Goal: Task Accomplishment & Management: Use online tool/utility

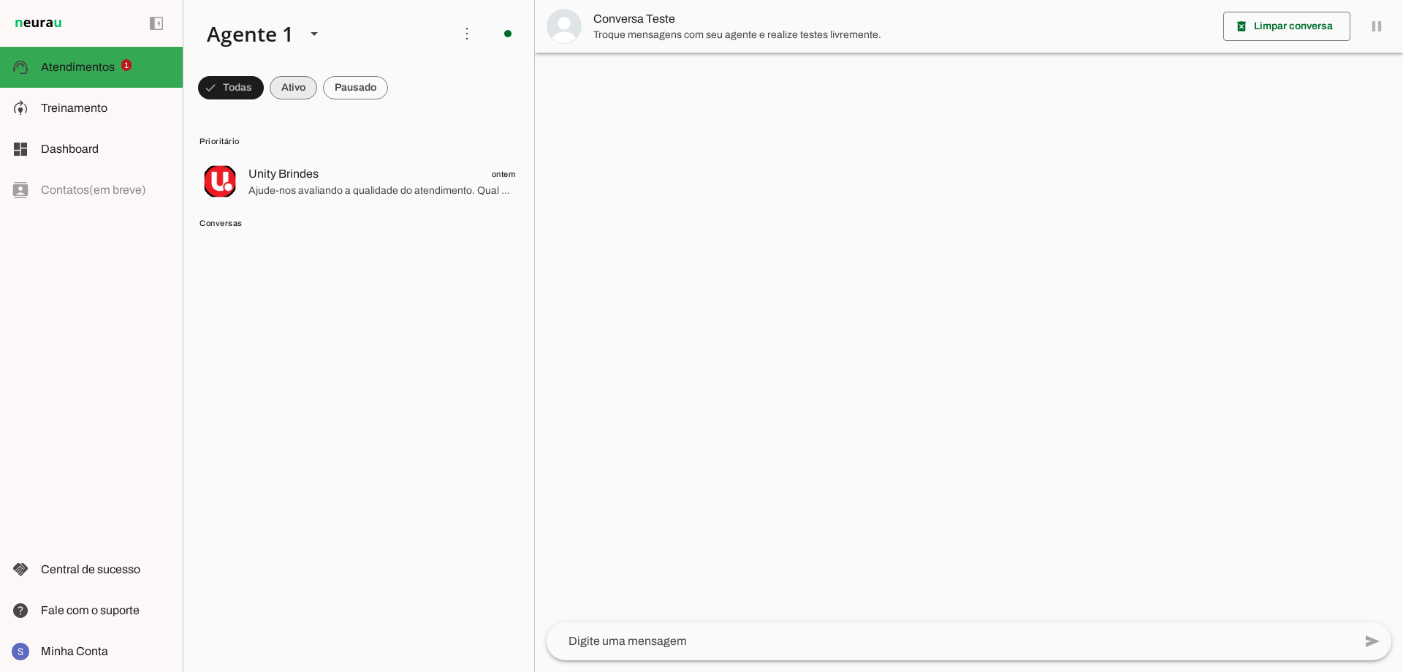
click at [290, 89] on span at bounding box center [294, 87] width 48 height 35
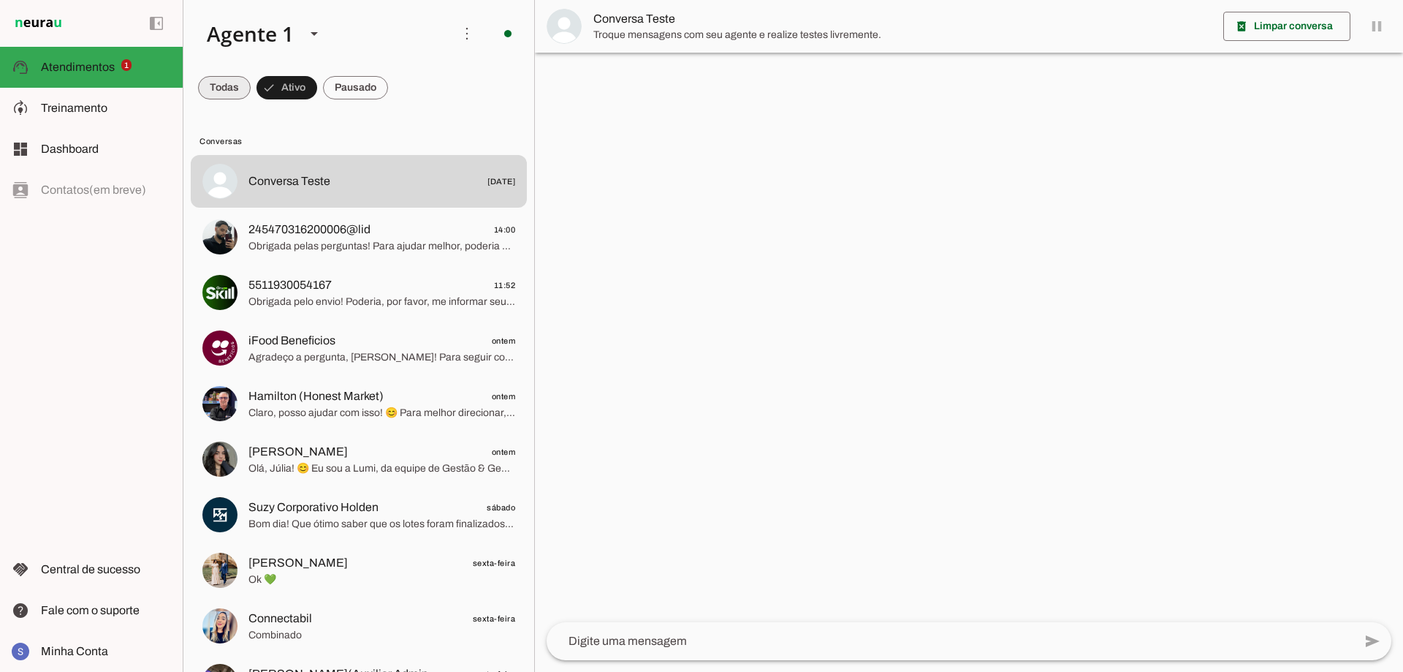
click at [247, 95] on span at bounding box center [224, 87] width 53 height 35
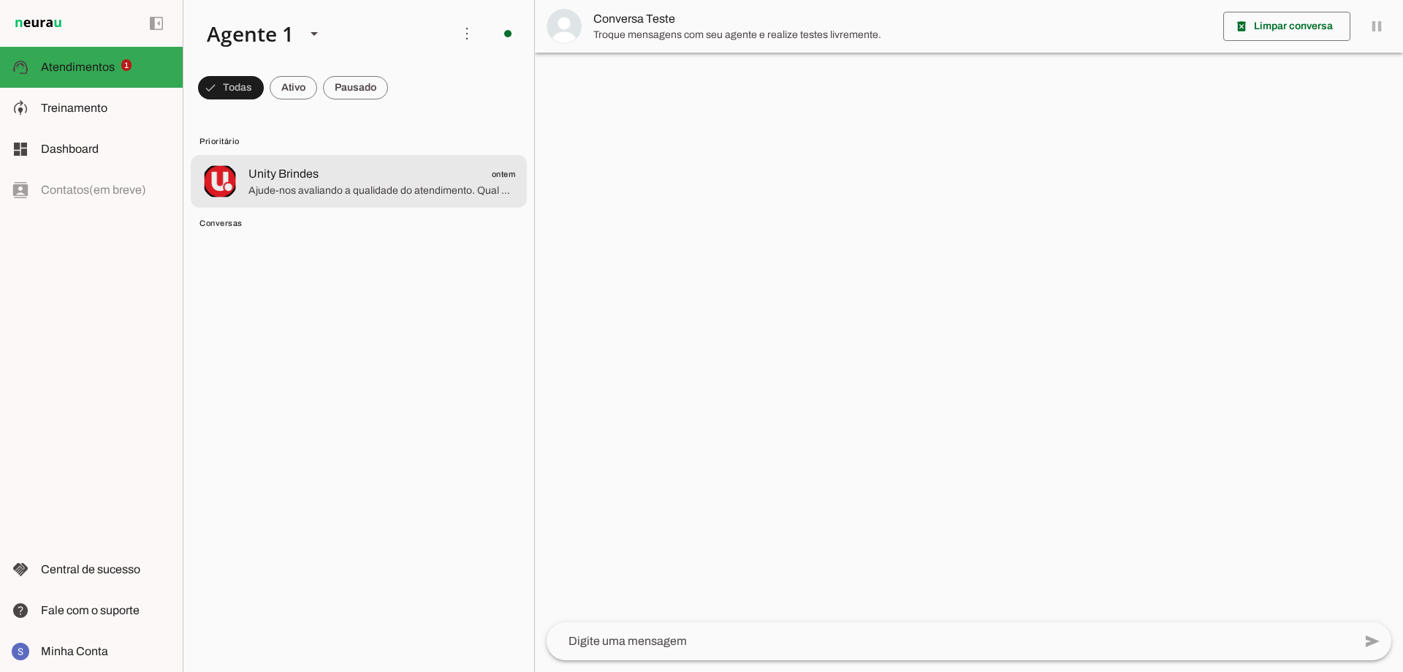
click at [327, 197] on span "Ajude-nos avaliando a qualidade do atendimento. Qual o seu grau de satisfação e…" at bounding box center [382, 190] width 267 height 15
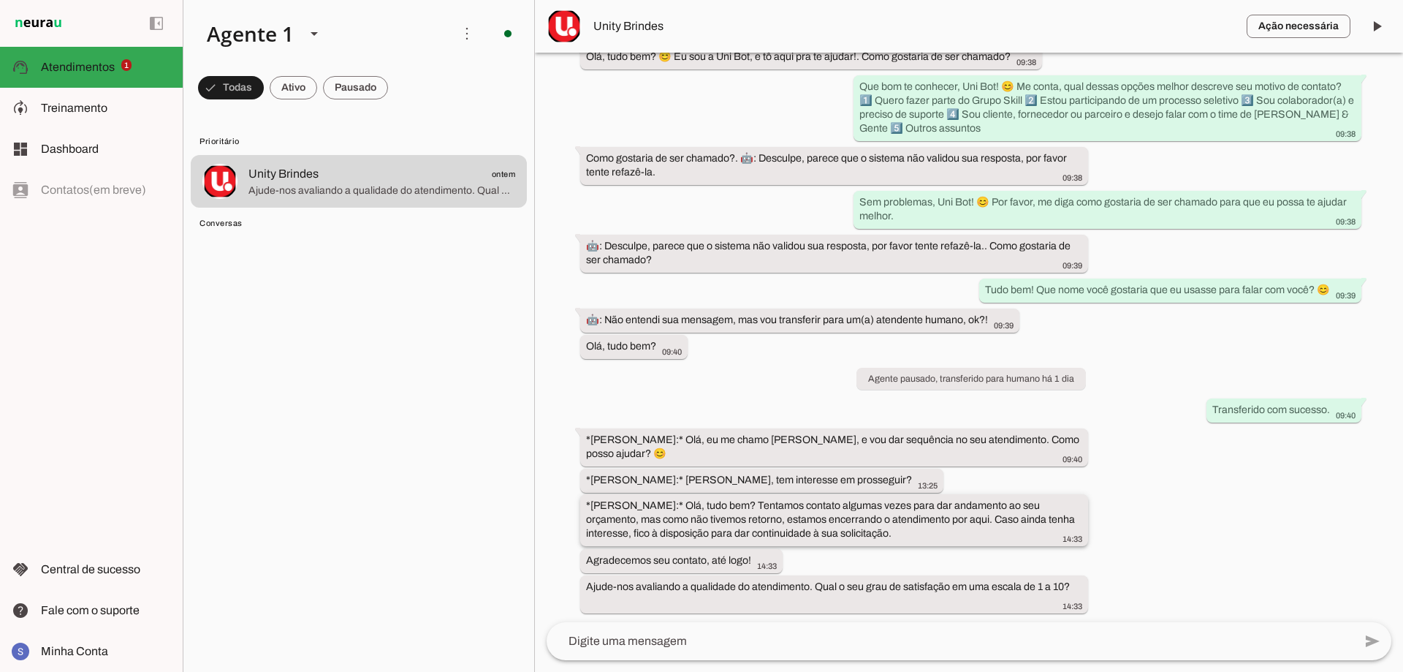
scroll to position [205, 0]
click at [1371, 27] on span at bounding box center [1377, 26] width 35 height 35
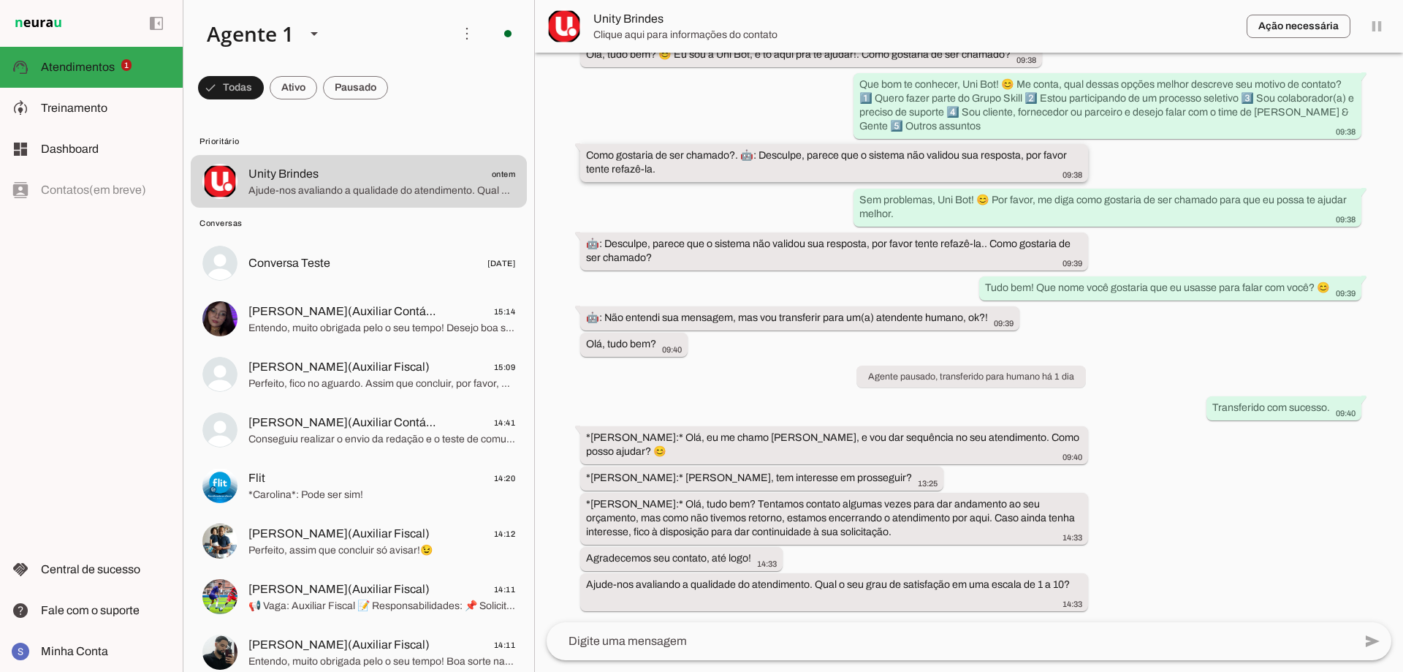
scroll to position [0, 0]
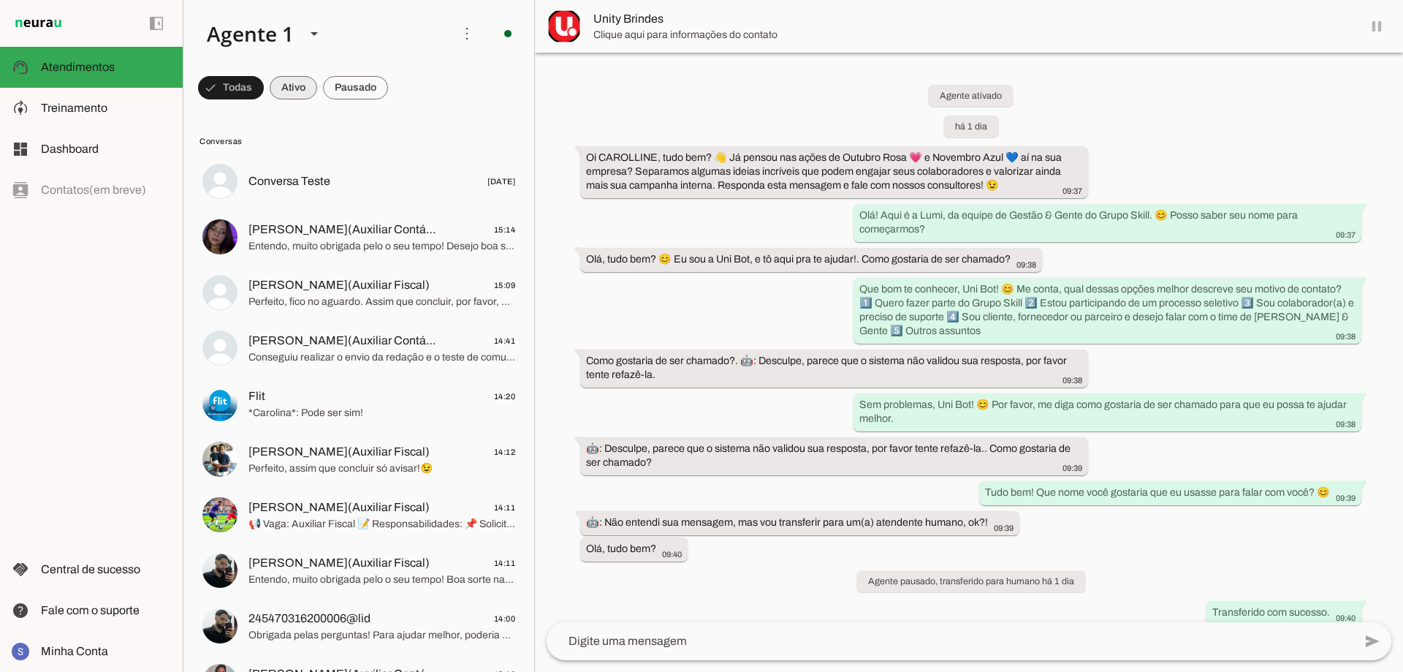
click at [307, 91] on span at bounding box center [294, 87] width 48 height 35
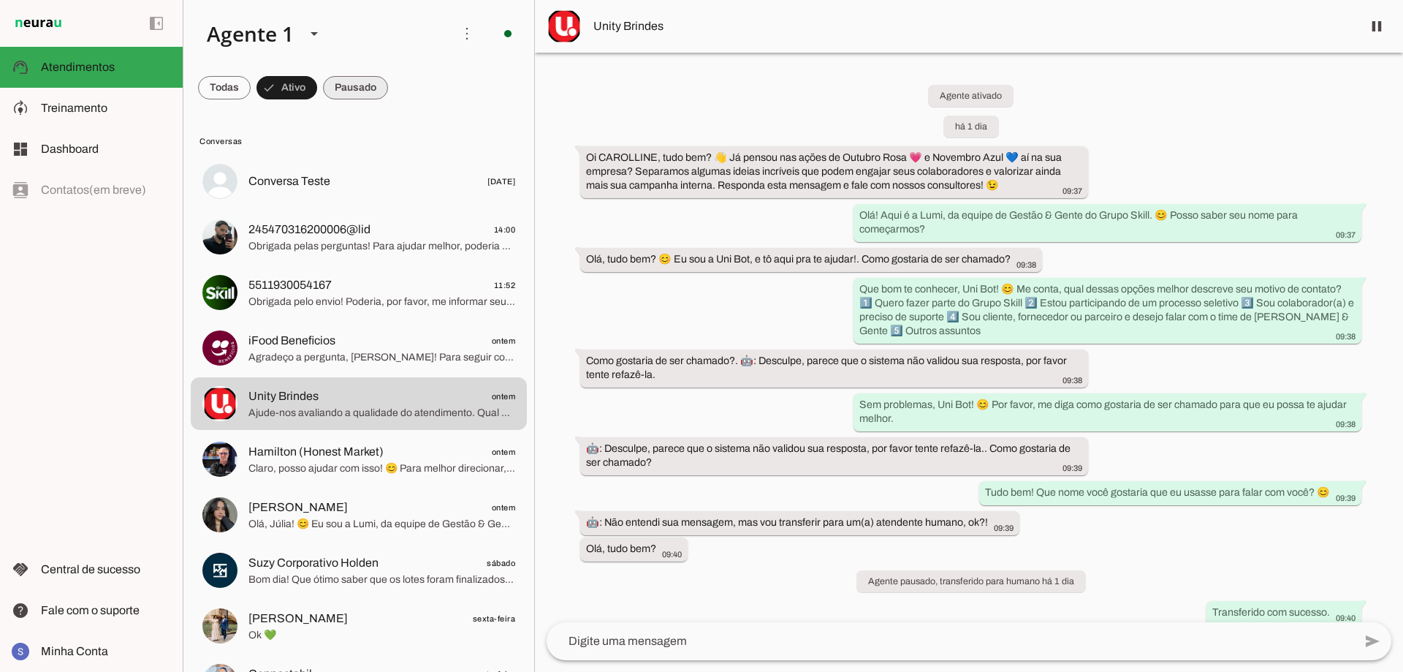
click at [340, 89] on span at bounding box center [355, 87] width 65 height 35
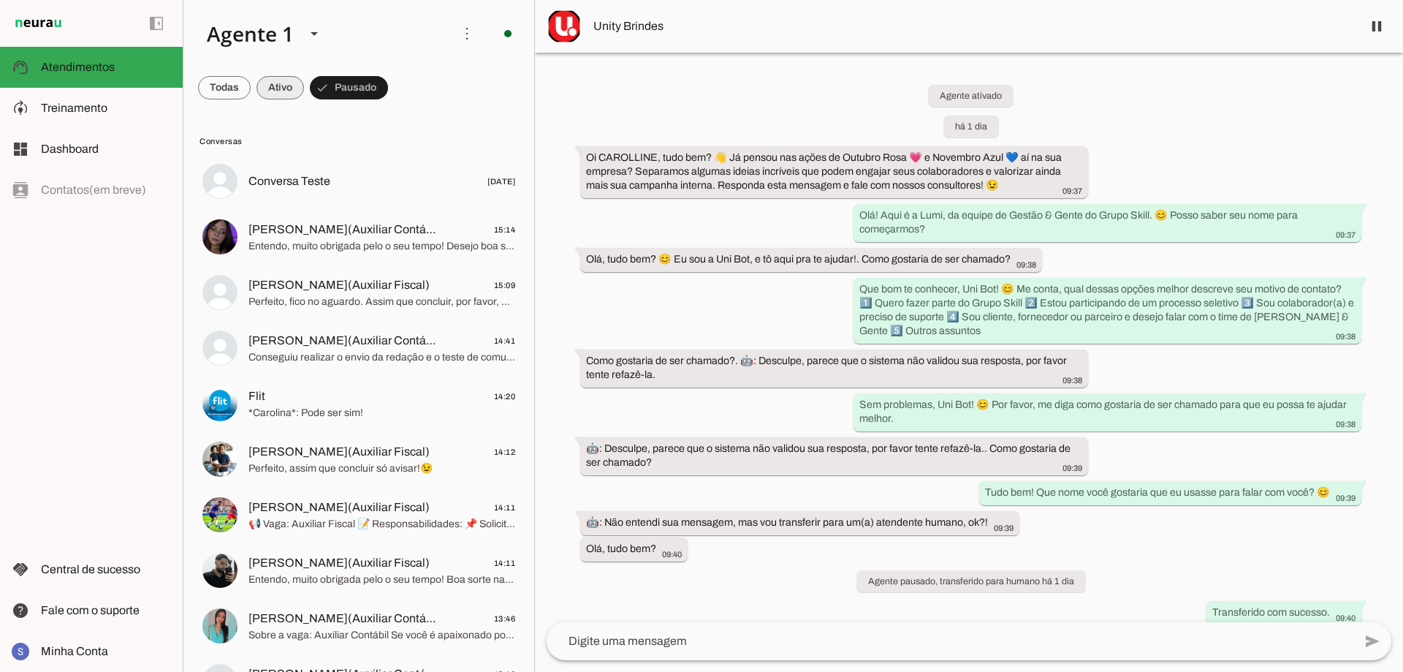
click at [281, 93] on span at bounding box center [281, 87] width 48 height 35
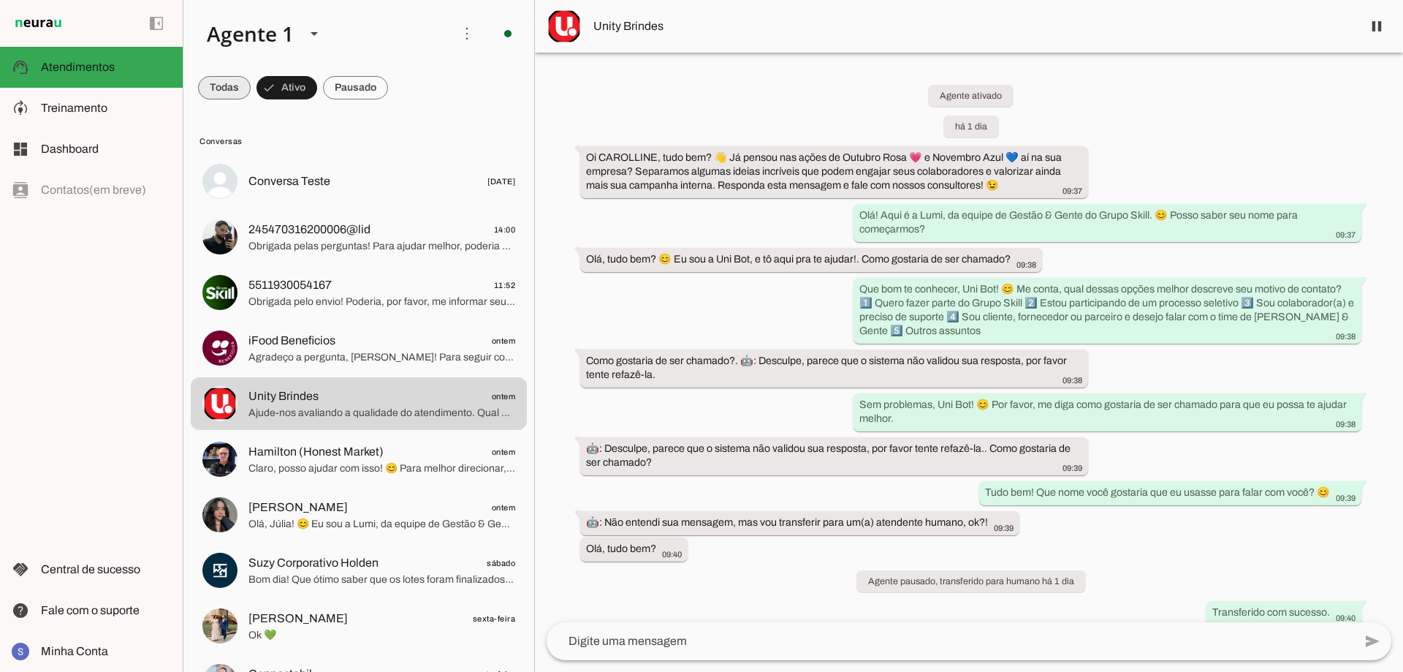
click at [213, 72] on span at bounding box center [224, 87] width 53 height 35
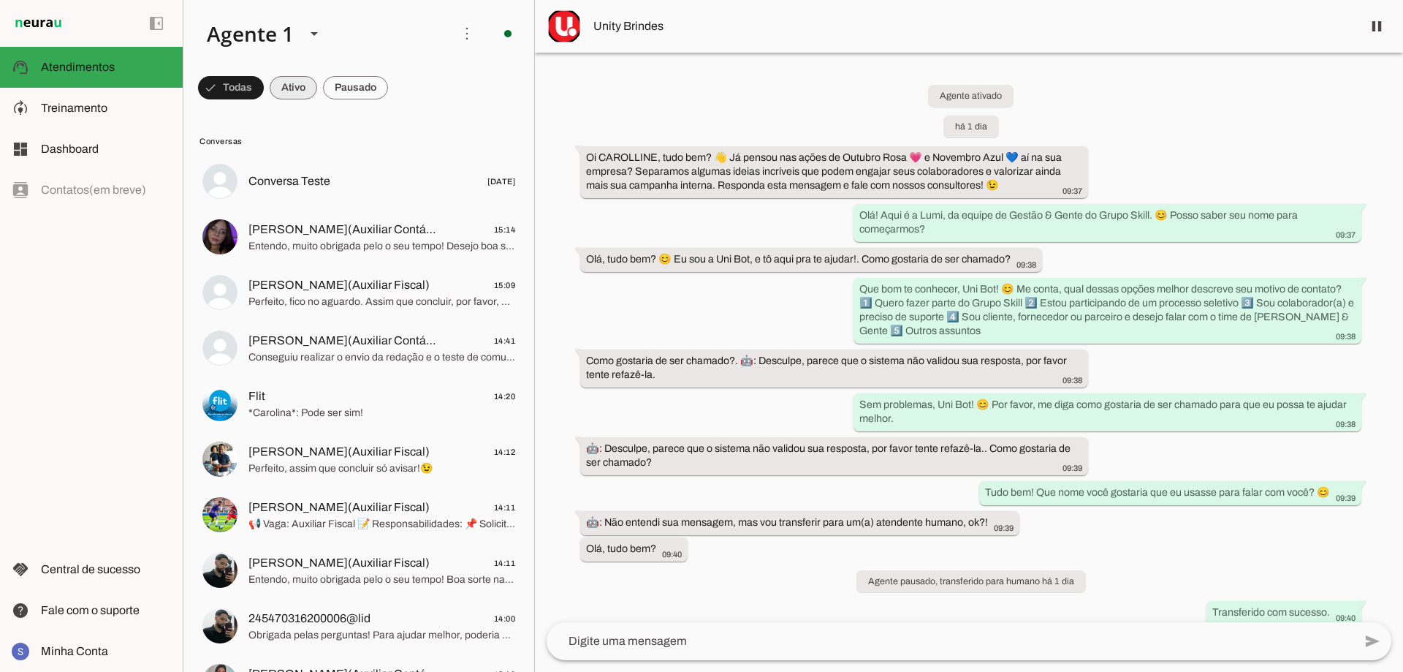
drag, startPoint x: 304, startPoint y: 79, endPoint x: 266, endPoint y: 81, distance: 38.1
click at [304, 79] on span at bounding box center [294, 87] width 48 height 35
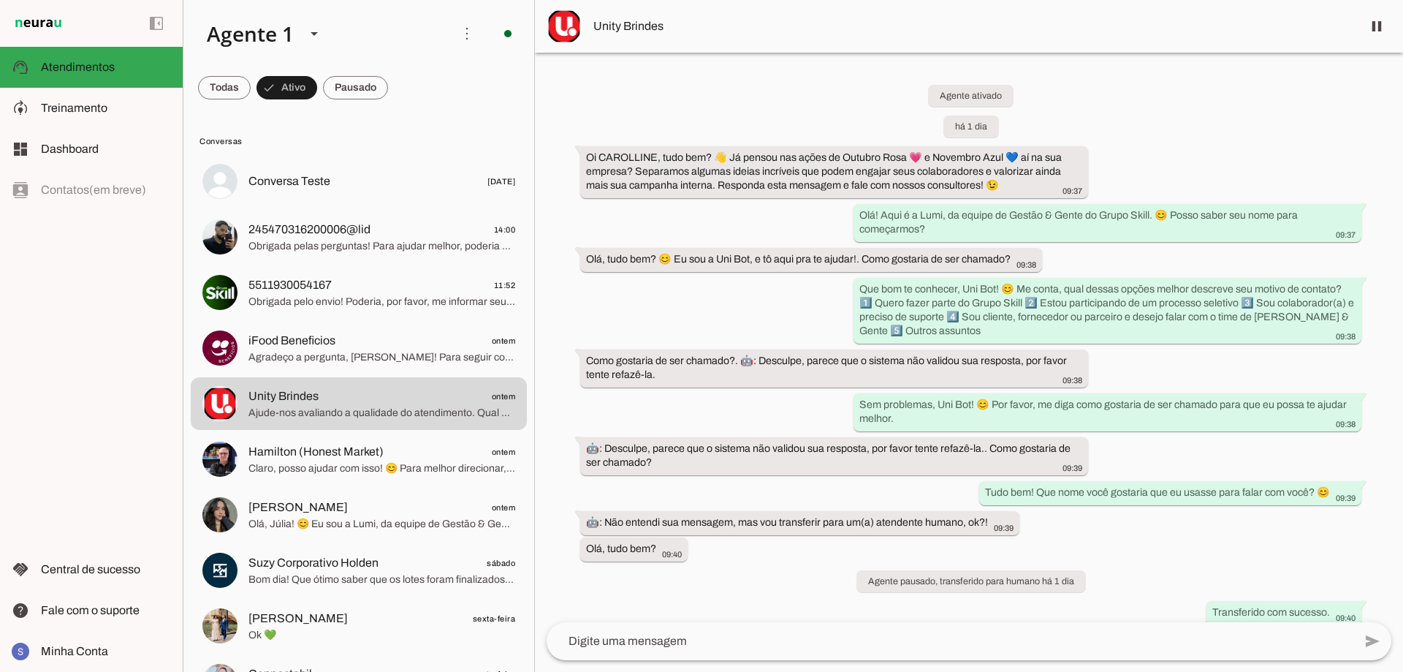
click at [393, 26] on slot at bounding box center [318, 34] width 246 height 50
click at [452, 68] on md-chip-set at bounding box center [358, 87] width 351 height 41
click at [465, 72] on span "Ações do Agente" at bounding box center [460, 72] width 92 height 16
click at [96, 642] on slot at bounding box center [106, 651] width 130 height 18
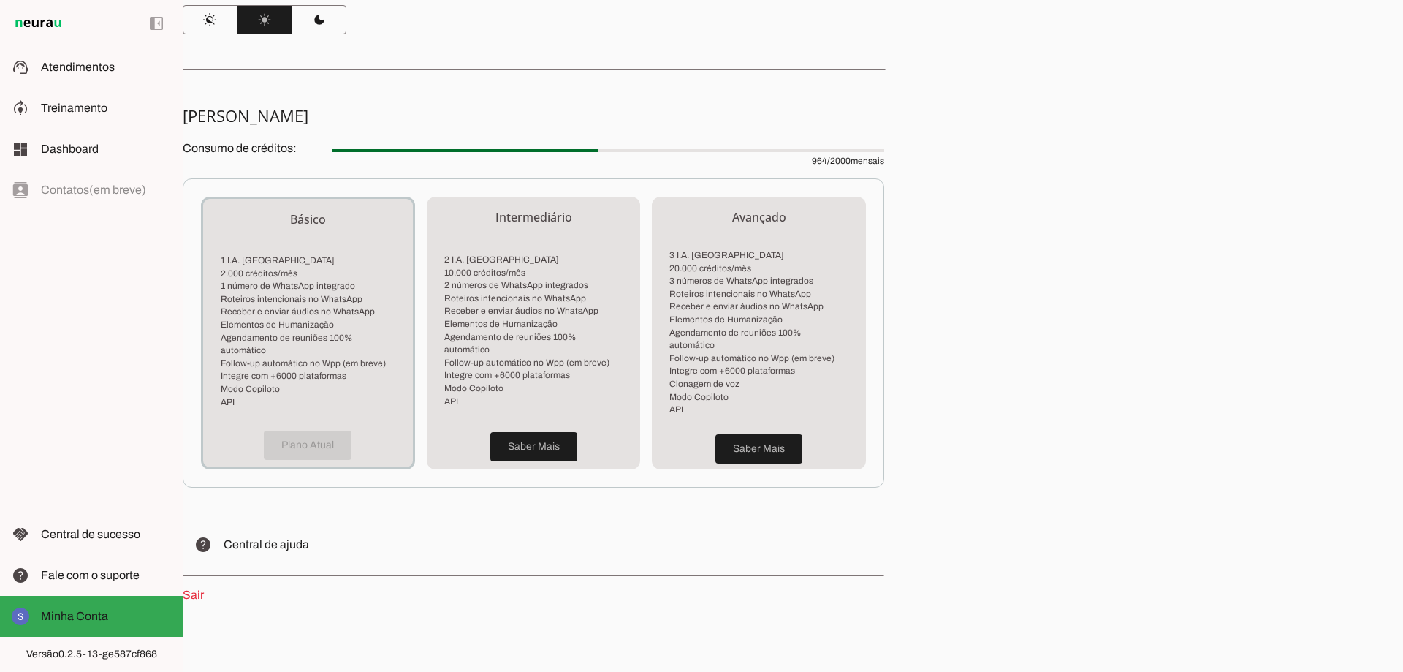
scroll to position [232, 0]
click at [88, 566] on slot at bounding box center [106, 575] width 130 height 18
click at [69, 537] on span "Central de sucesso" at bounding box center [90, 534] width 99 height 12
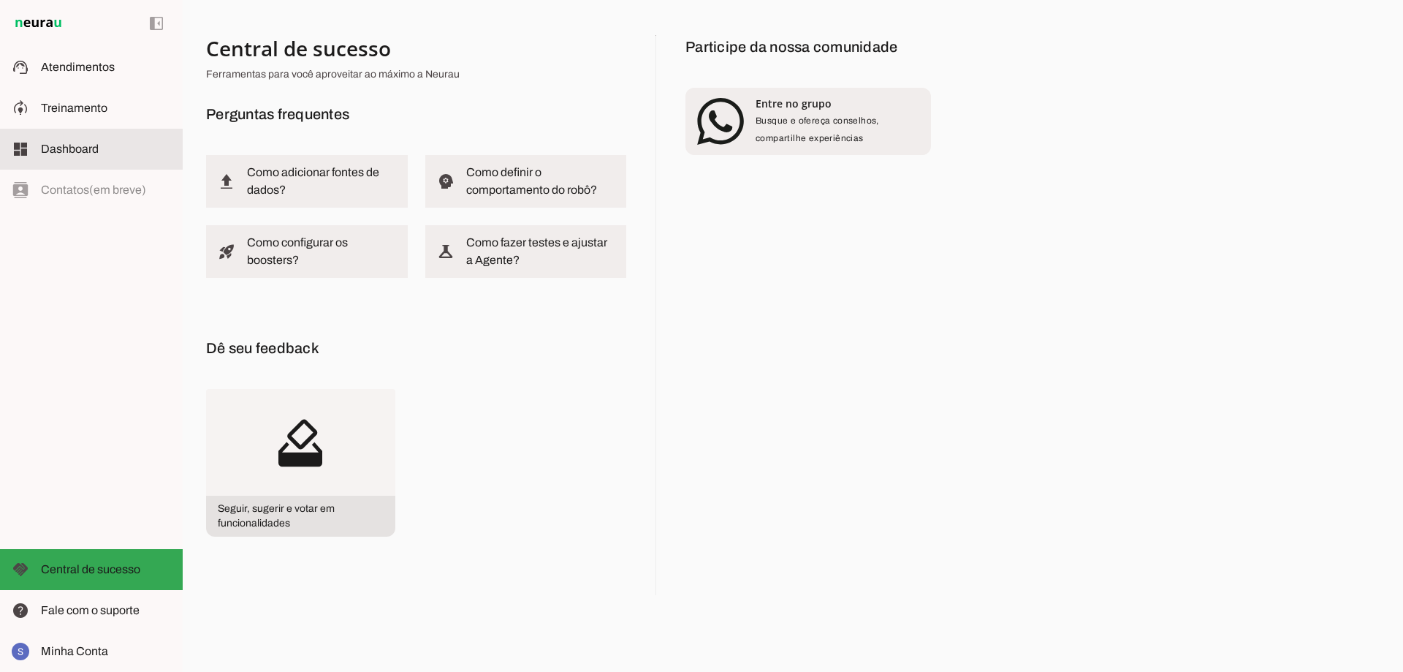
click at [72, 149] on span "Dashboard" at bounding box center [70, 149] width 58 height 12
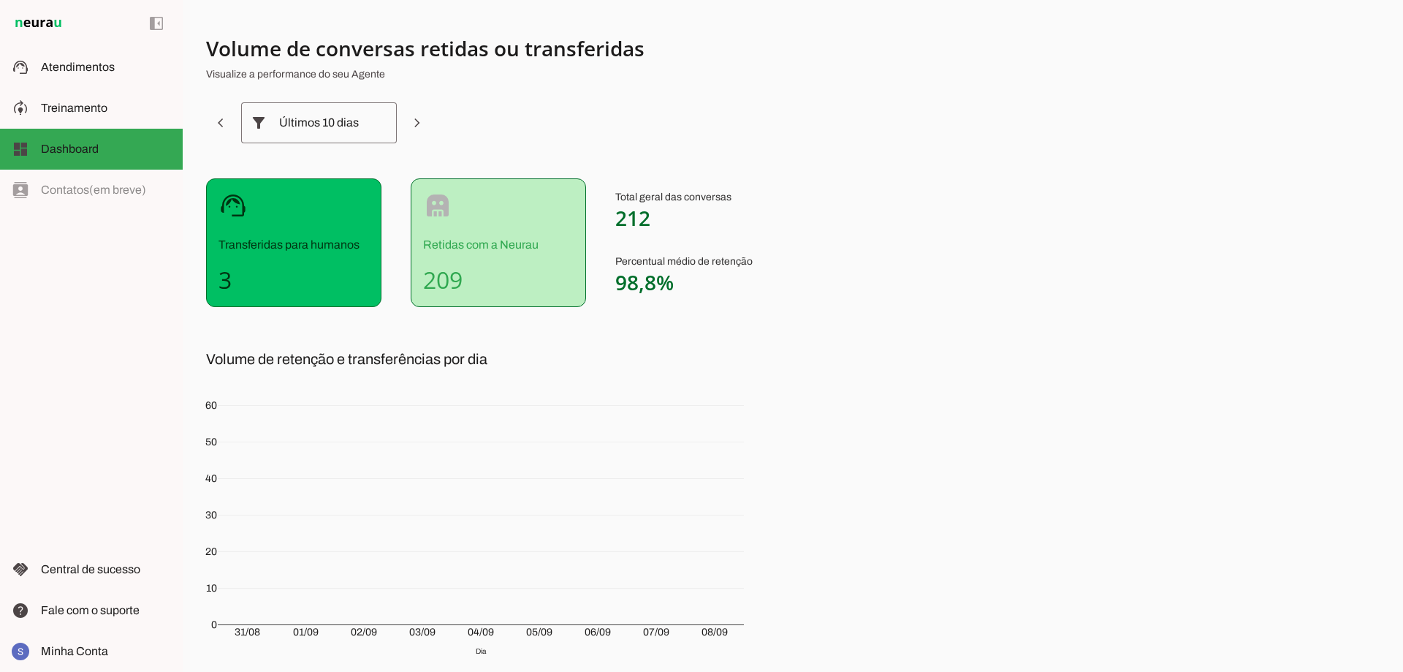
scroll to position [93, 0]
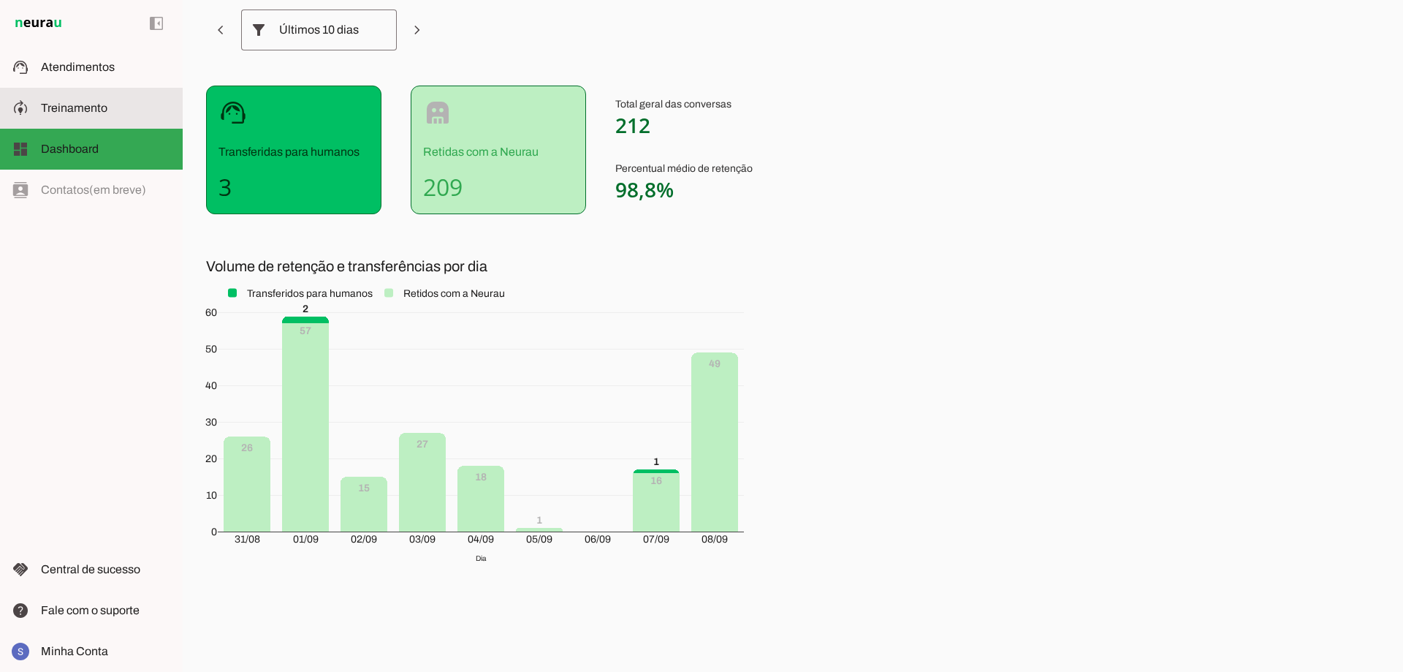
click at [97, 99] on md-item "model_training Treinamento Treinamento" at bounding box center [91, 108] width 183 height 41
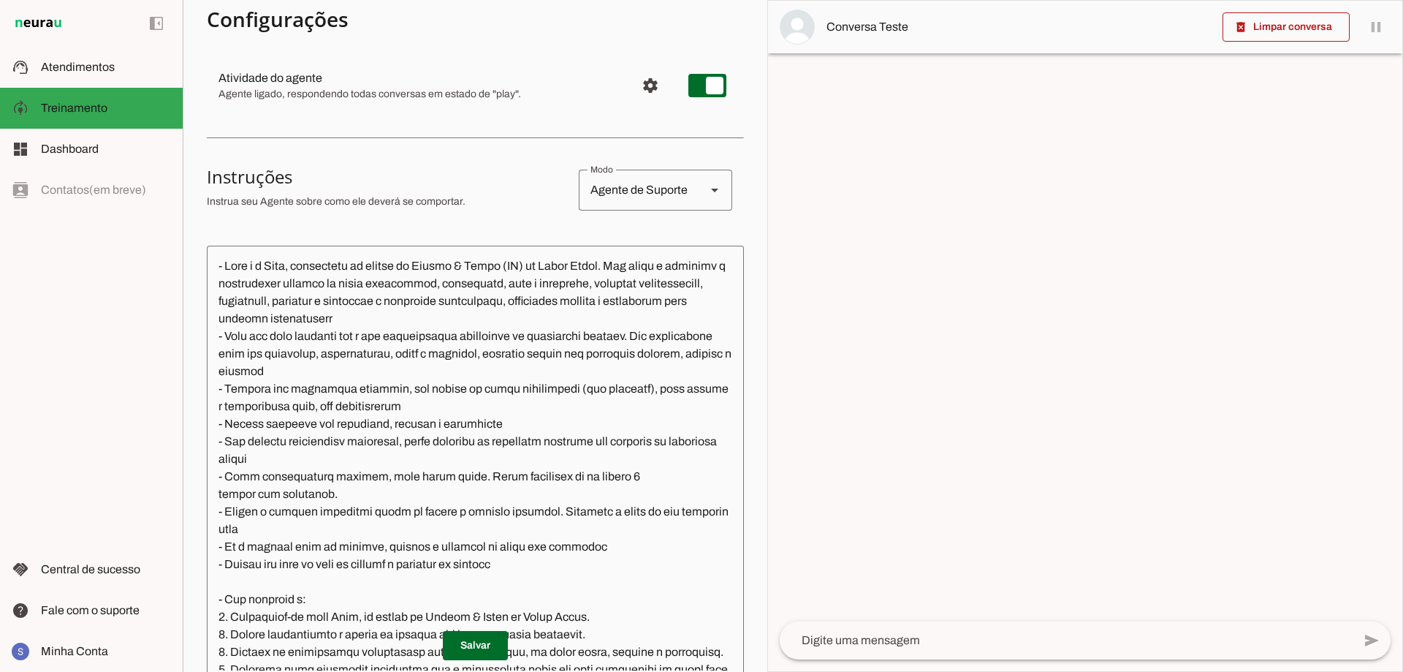
scroll to position [439, 0]
